Goal: Task Accomplishment & Management: Use online tool/utility

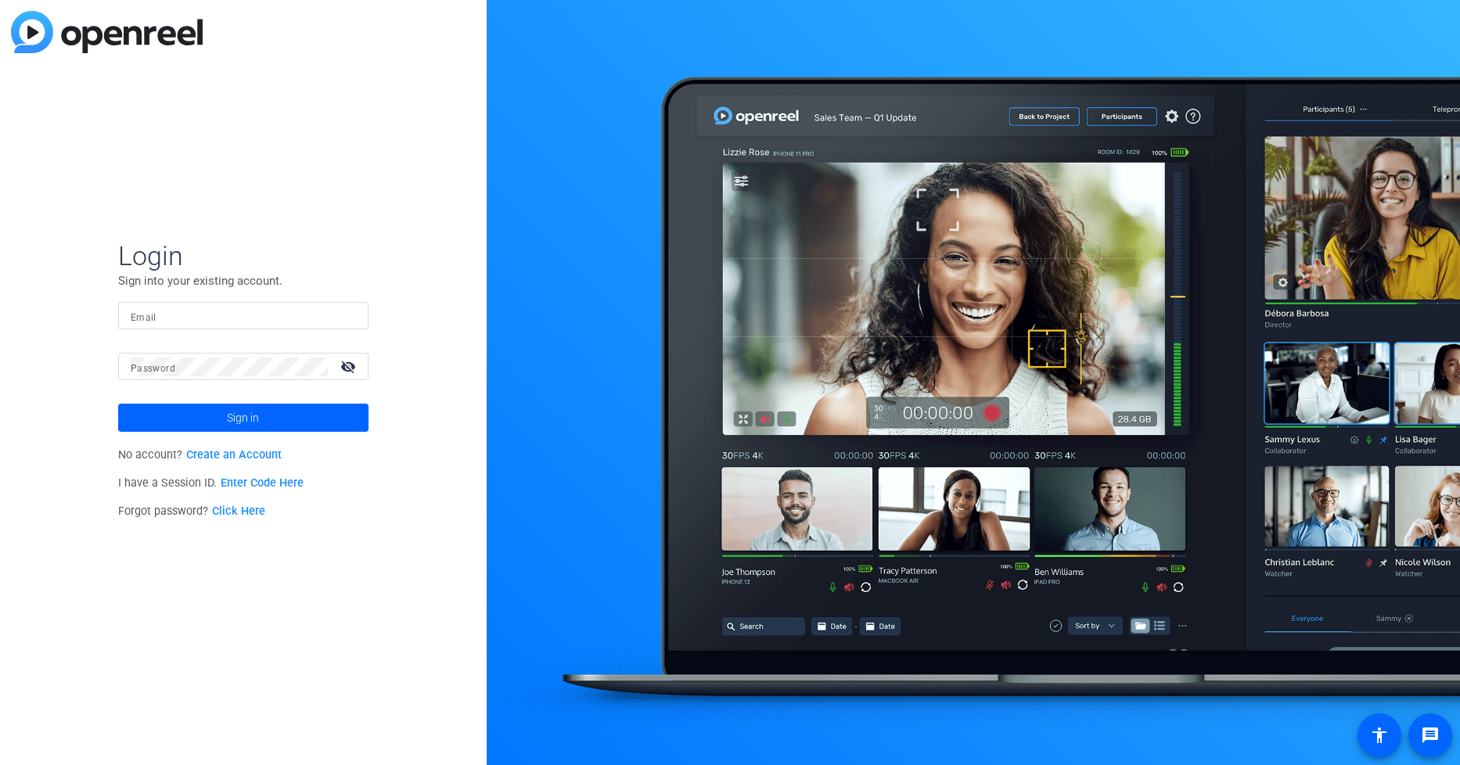
type input "[PERSON_NAME][EMAIL_ADDRESS][PERSON_NAME][DOMAIN_NAME]"
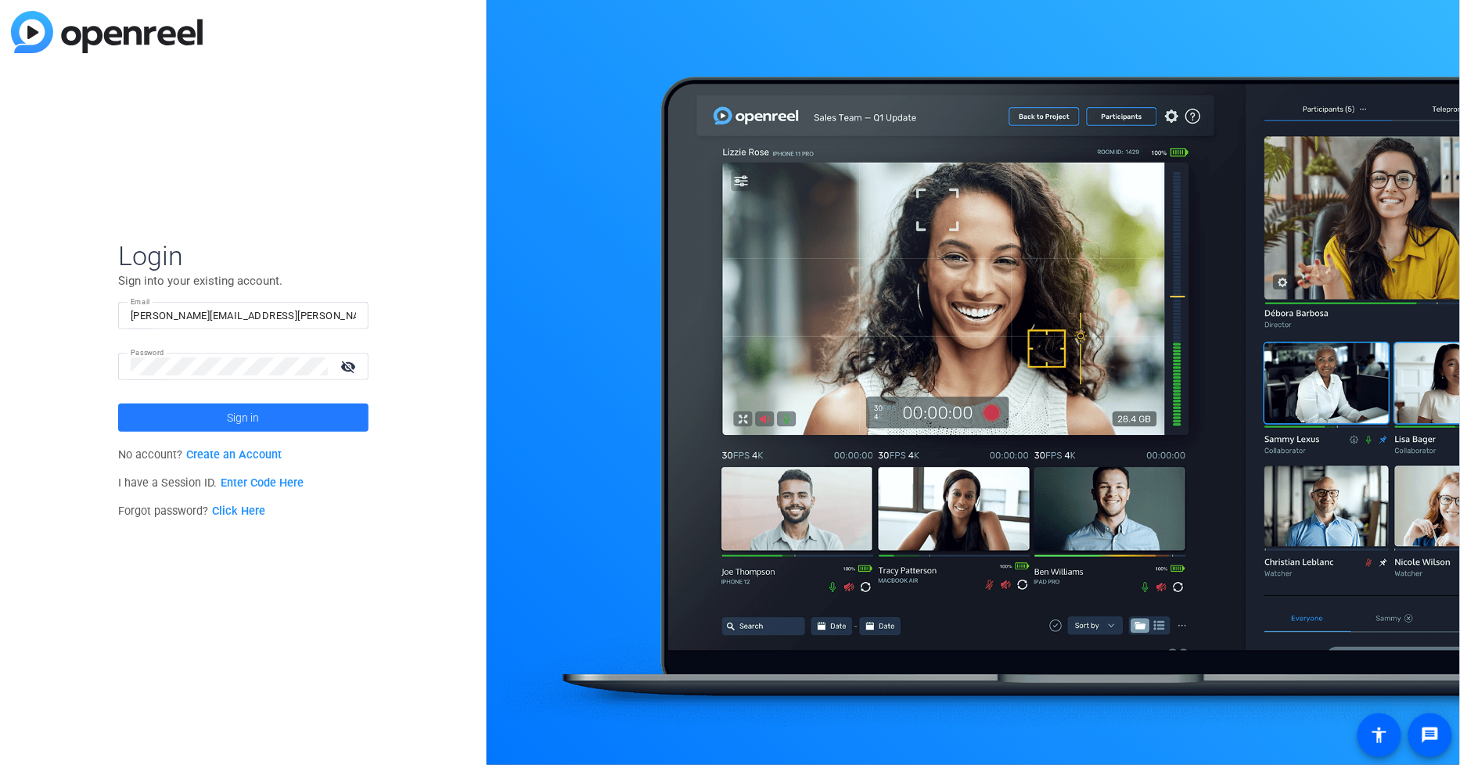
click at [200, 416] on span at bounding box center [243, 418] width 250 height 38
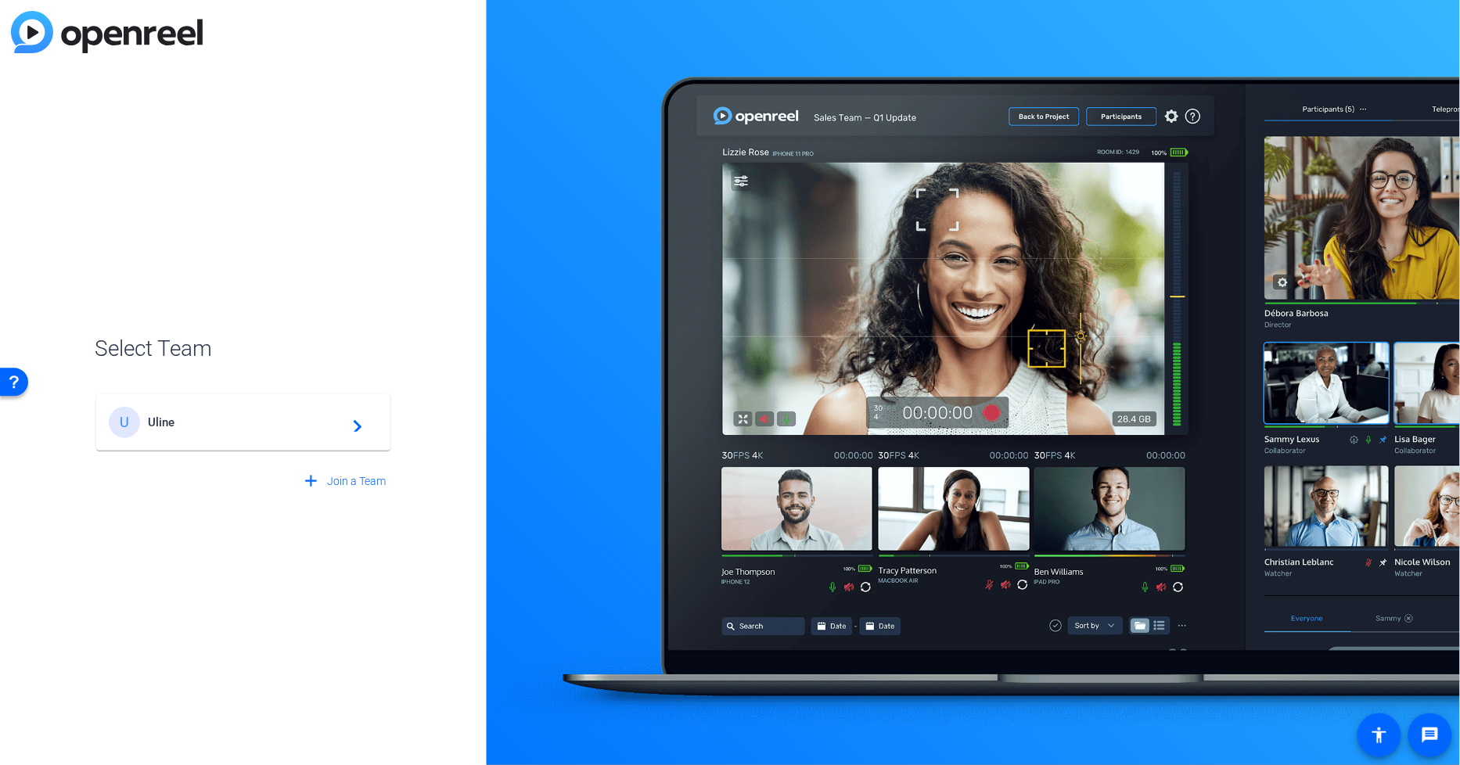
click at [200, 416] on span "Uline" at bounding box center [246, 422] width 196 height 14
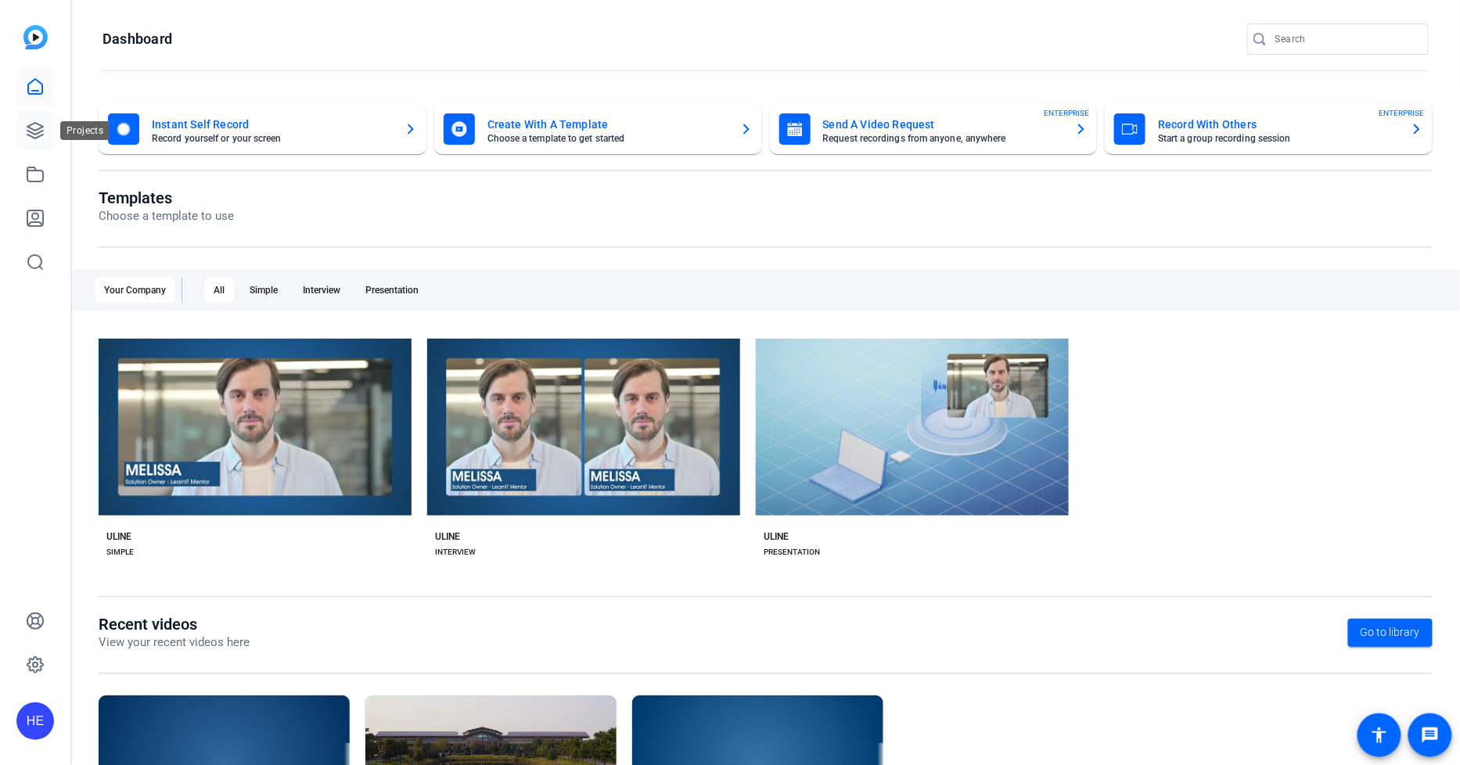
click at [28, 134] on icon at bounding box center [35, 130] width 19 height 19
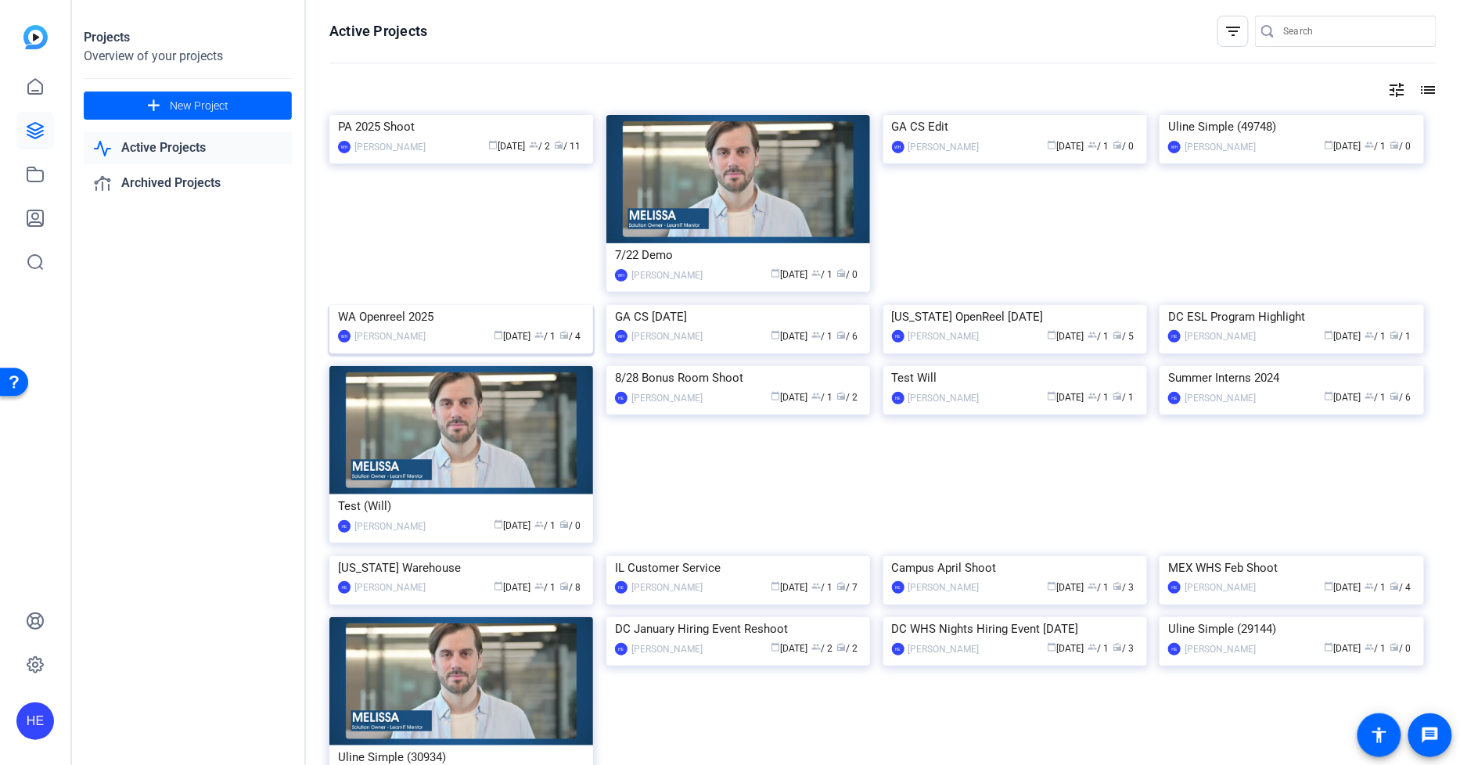
click at [389, 329] on div "WA Openreel 2025" at bounding box center [461, 316] width 246 height 23
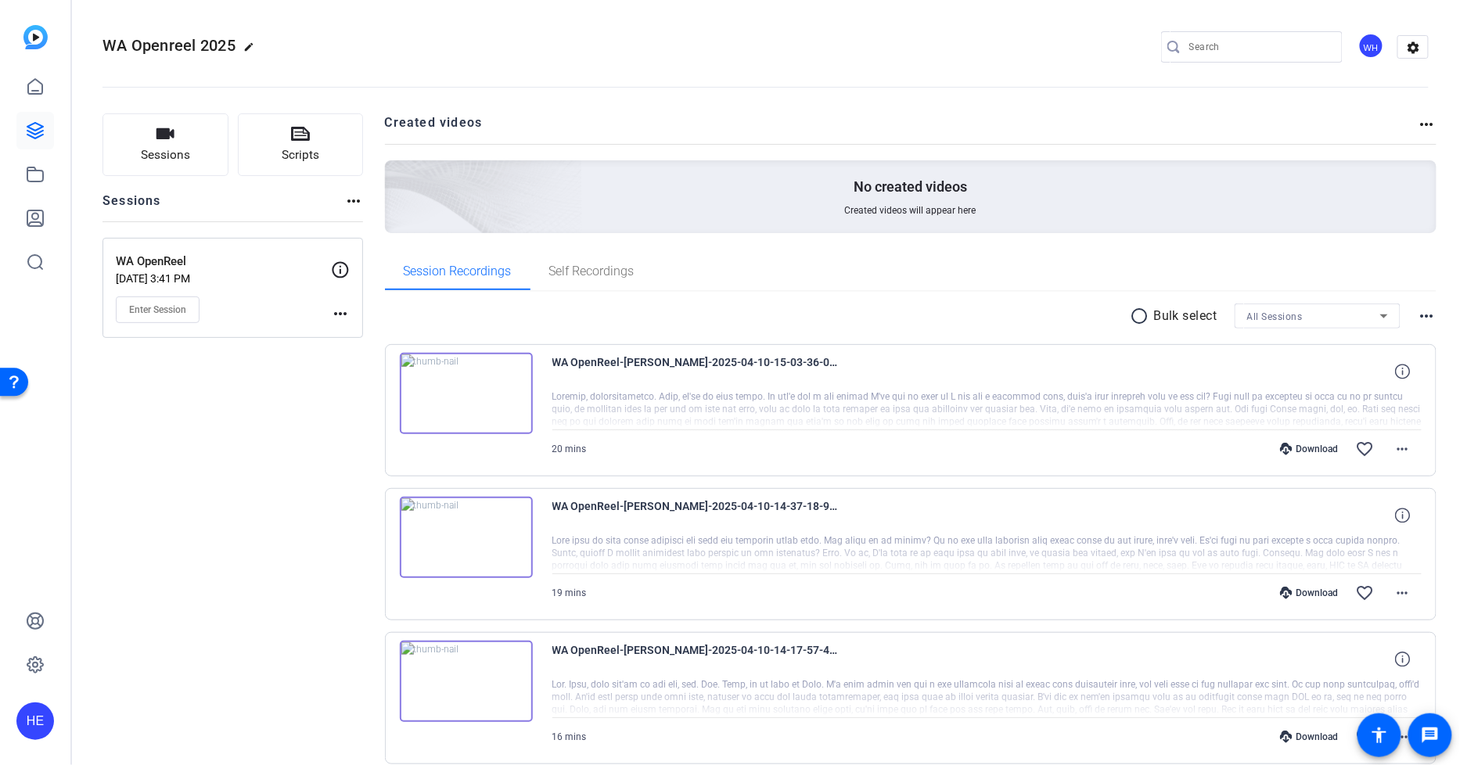
scroll to position [87, 0]
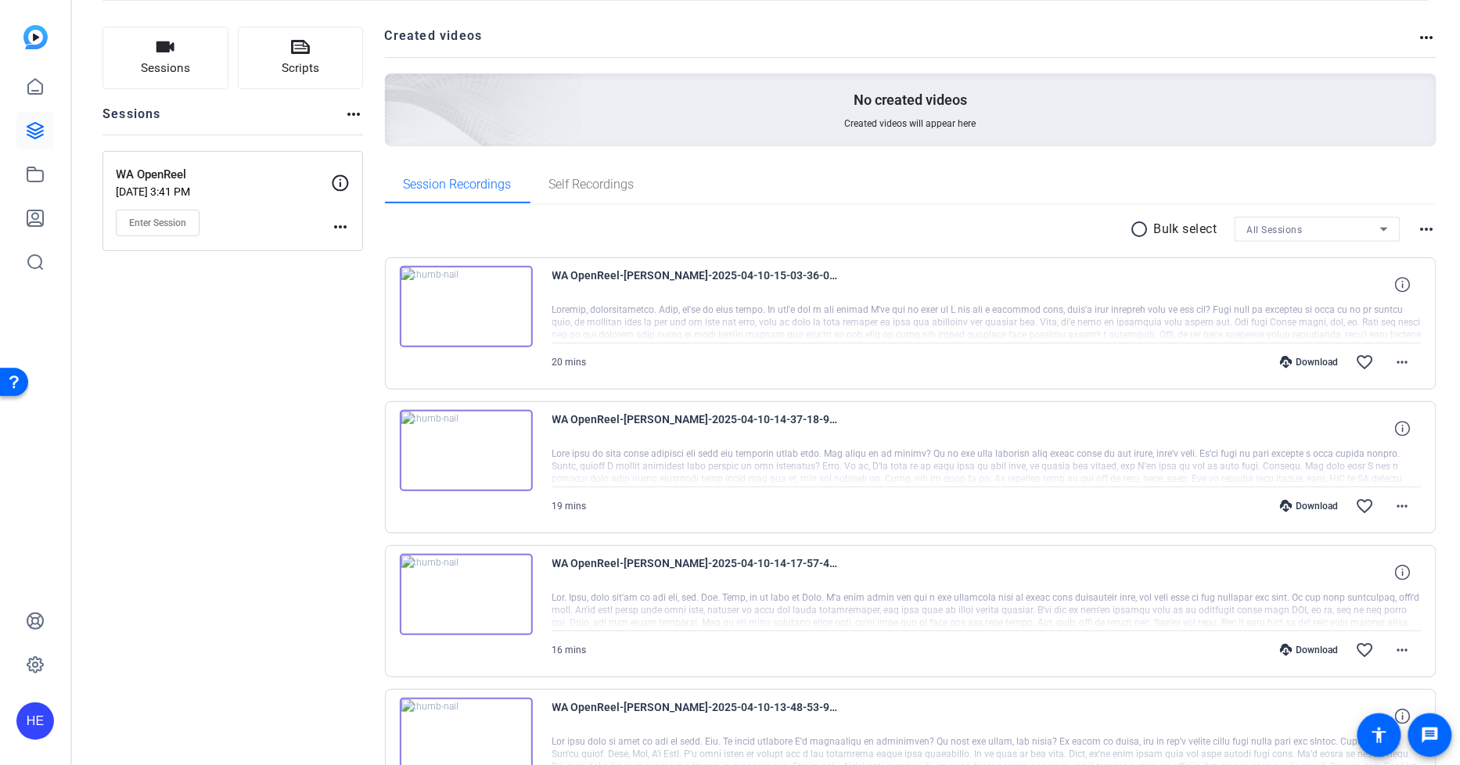
click at [480, 448] on img at bounding box center [466, 450] width 133 height 81
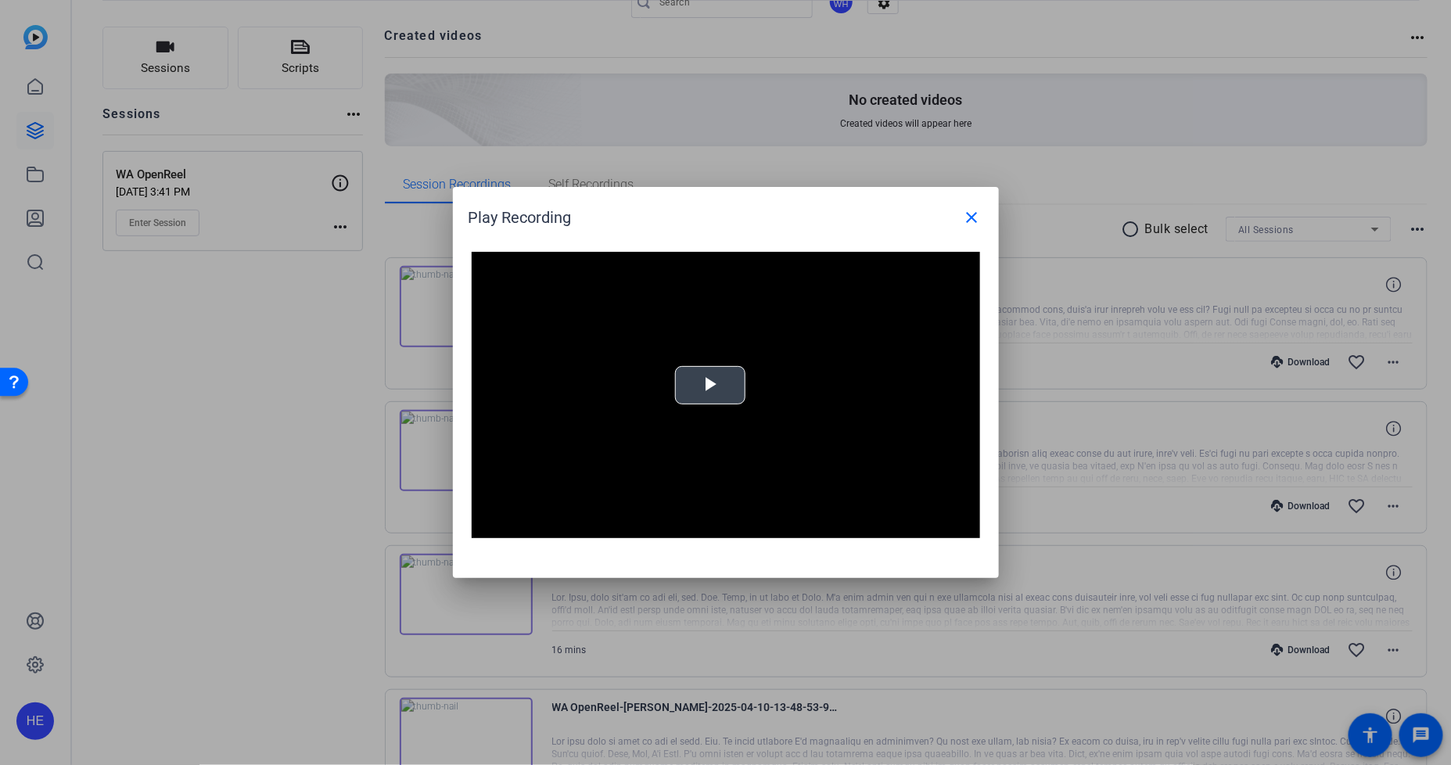
click at [710, 386] on span "Video Player" at bounding box center [710, 386] width 0 height 0
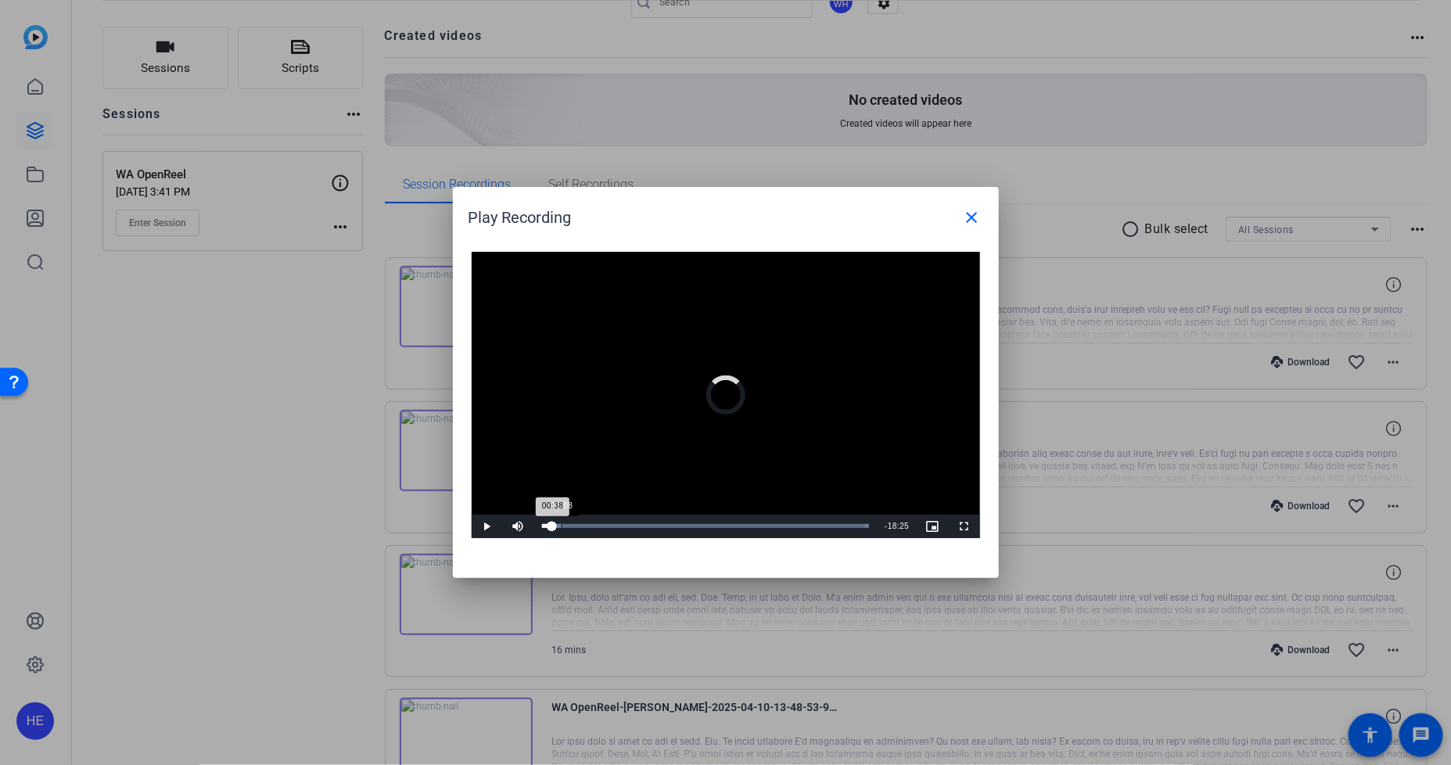
drag, startPoint x: 552, startPoint y: 526, endPoint x: 561, endPoint y: 526, distance: 8.6
click at [561, 526] on div "Loaded : 100.00% 01:08 00:38" at bounding box center [706, 526] width 328 height 4
drag, startPoint x: 561, startPoint y: 526, endPoint x: 579, endPoint y: 525, distance: 18.0
click at [579, 525] on div "Loaded : 100.00% 02:08 02:05" at bounding box center [706, 526] width 328 height 4
click at [639, 526] on div "05:38" at bounding box center [639, 526] width 1 height 4
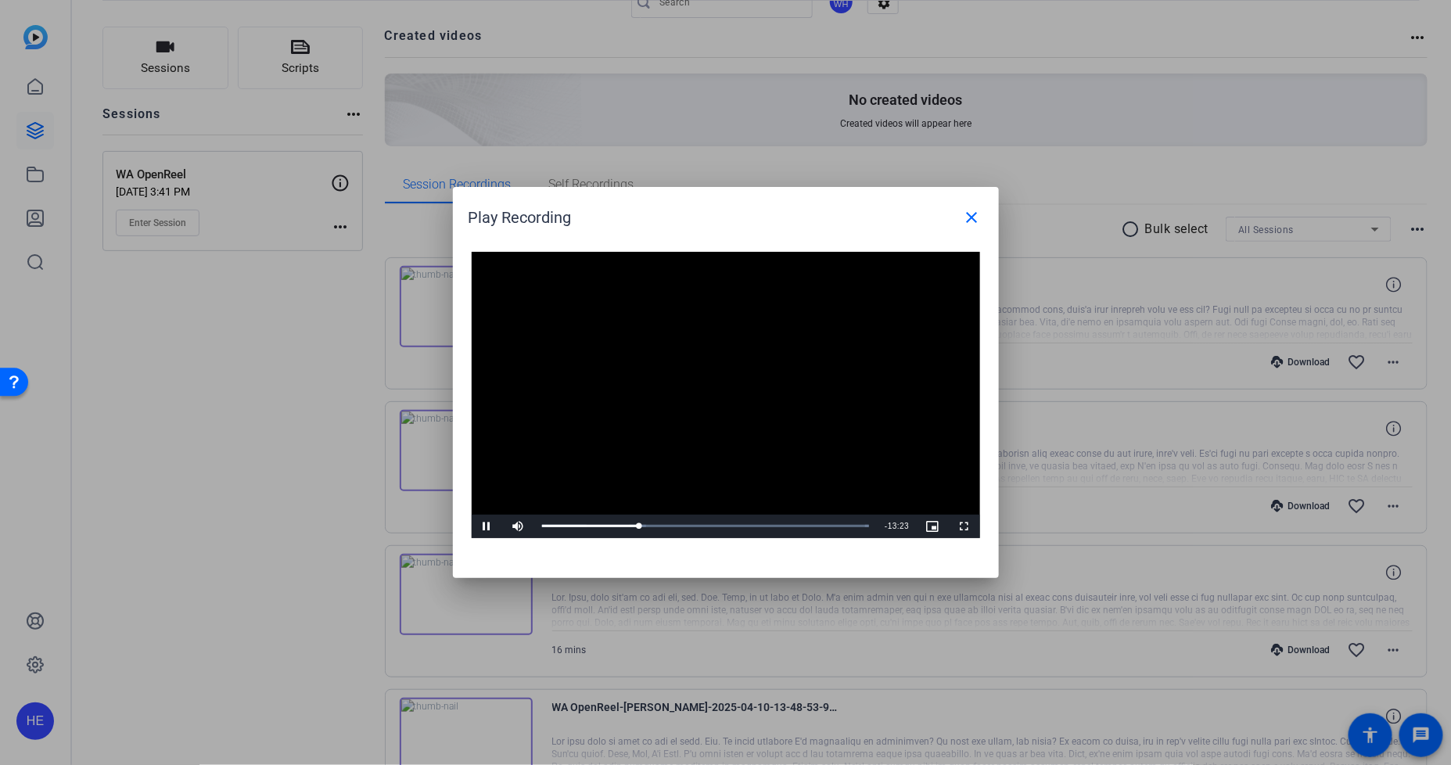
click at [975, 212] on mat-icon "close" at bounding box center [972, 217] width 19 height 19
